Goal: Transaction & Acquisition: Download file/media

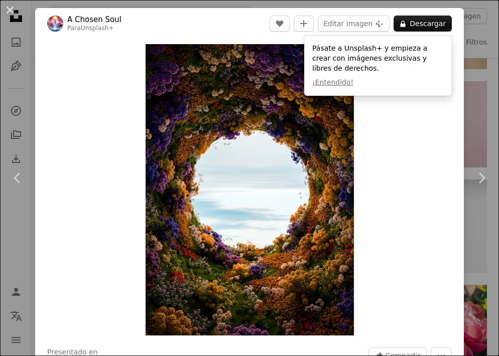
scroll to position [6127, 0]
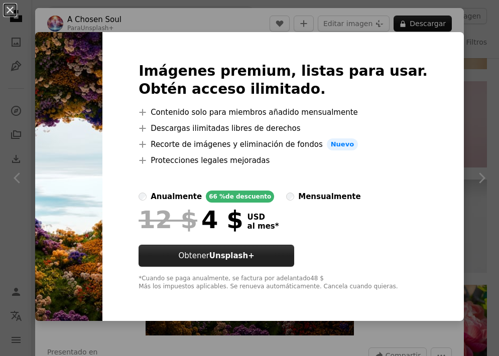
click at [232, 258] on button "Obtener Unsplash+" at bounding box center [217, 256] width 156 height 22
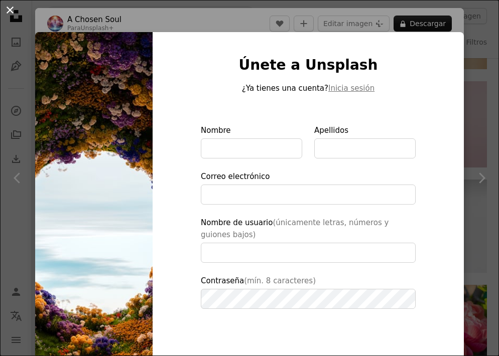
click at [12, 12] on button "An X shape" at bounding box center [10, 10] width 12 height 12
click at [8, 10] on button "An X shape" at bounding box center [10, 10] width 12 height 12
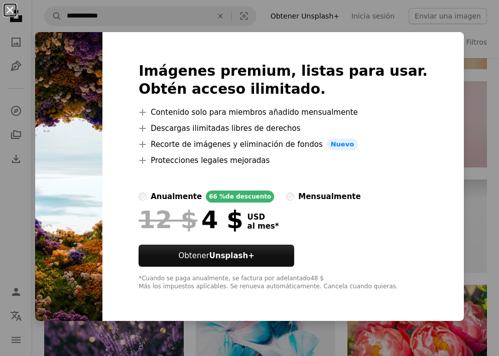
click at [9, 10] on button "An X shape" at bounding box center [10, 10] width 12 height 12
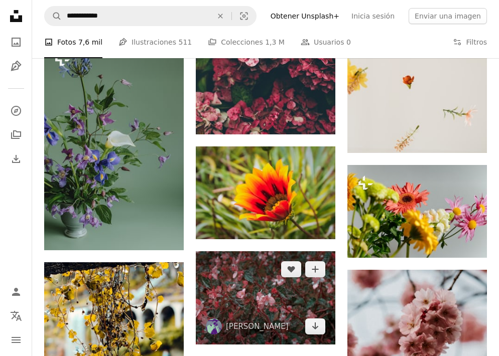
scroll to position [7241, 0]
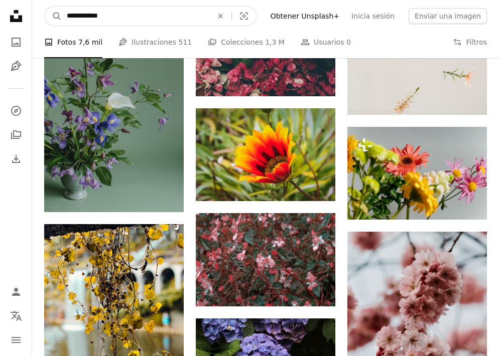
drag, startPoint x: 111, startPoint y: 13, endPoint x: 32, endPoint y: 13, distance: 79.3
type input "**********"
click at [53, 16] on button "A magnifying glass" at bounding box center [53, 16] width 17 height 19
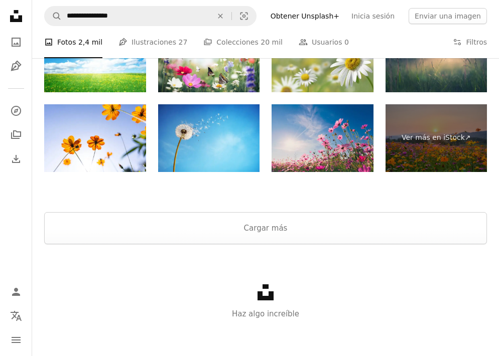
scroll to position [1409, 0]
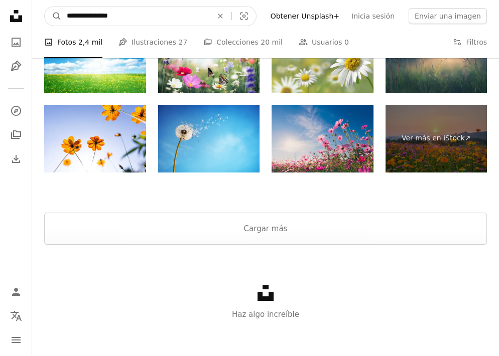
drag, startPoint x: 129, startPoint y: 19, endPoint x: 37, endPoint y: 6, distance: 92.9
click at [38, 6] on nav "**********" at bounding box center [265, 16] width 467 height 32
type input "*****"
click at [53, 16] on button "A magnifying glass" at bounding box center [53, 16] width 17 height 19
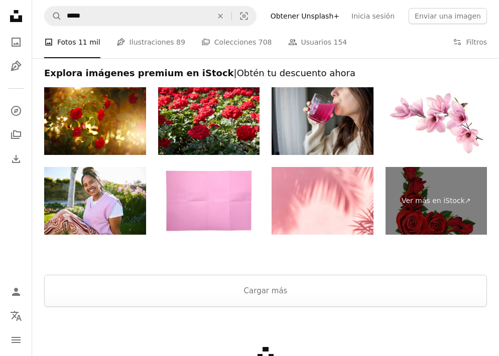
scroll to position [1529, 0]
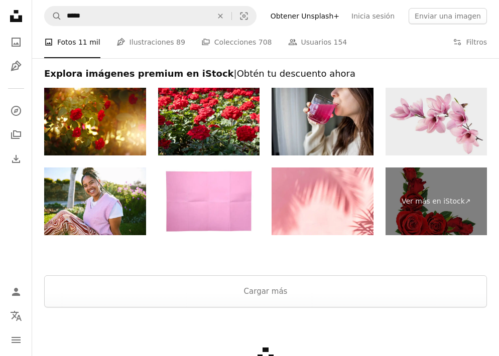
click at [447, 126] on img at bounding box center [437, 122] width 102 height 68
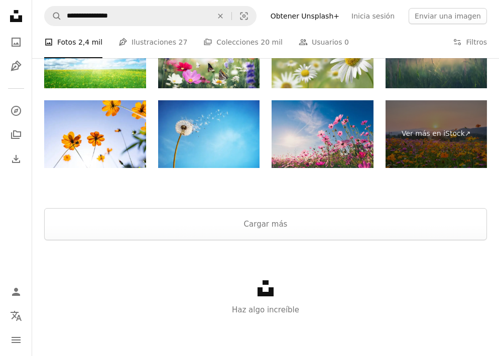
scroll to position [1409, 0]
